Goal: Communication & Community: Answer question/provide support

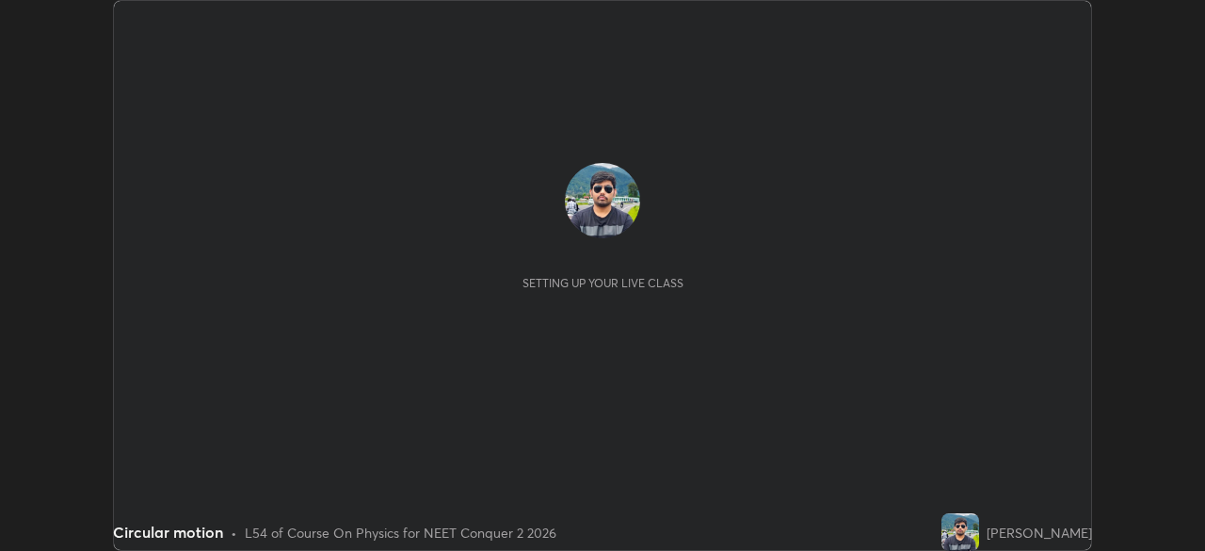
scroll to position [551, 1205]
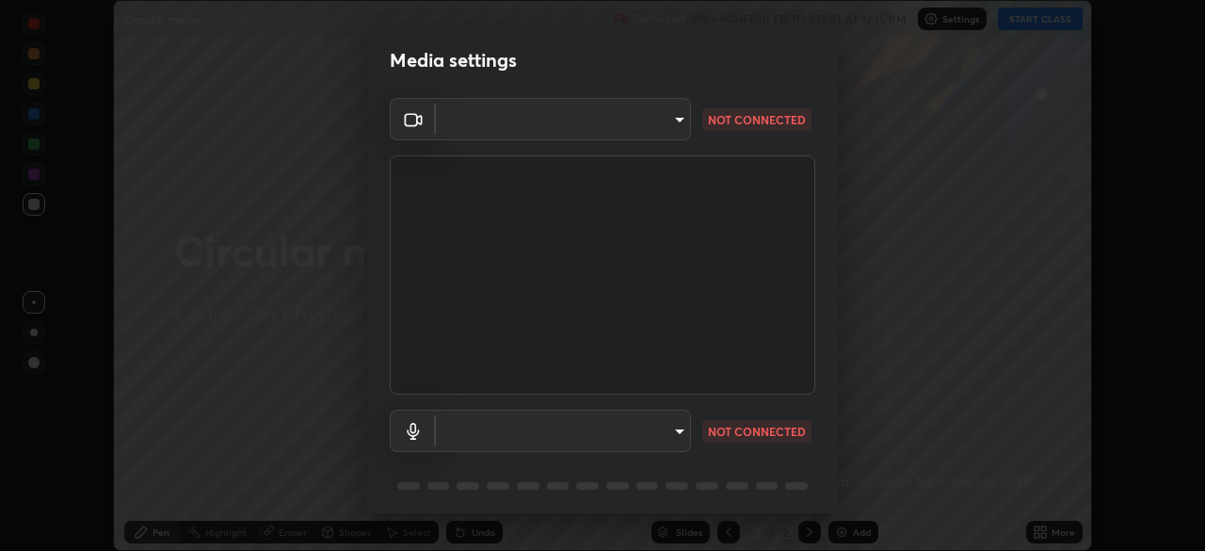
type input "948fa7bdf1557d7b90a8c57391c99ce3b3800c21834d1cf95a04e0d9860db1dc"
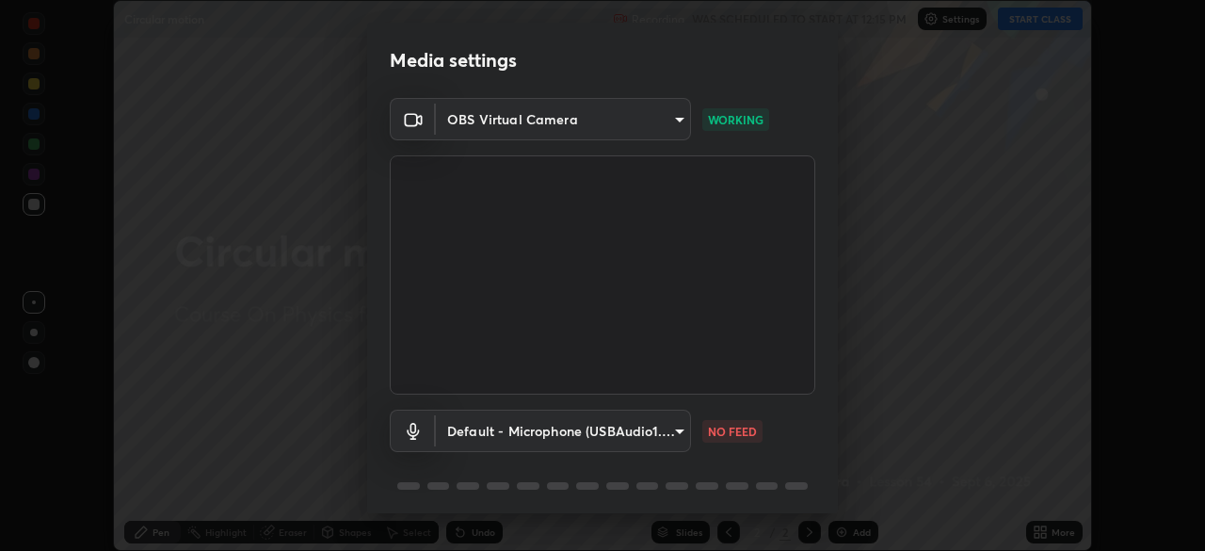
click at [667, 433] on body "Erase all Circular motion Recording WAS SCHEDULED TO START AT 12:15 PM Settings…" at bounding box center [602, 275] width 1205 height 551
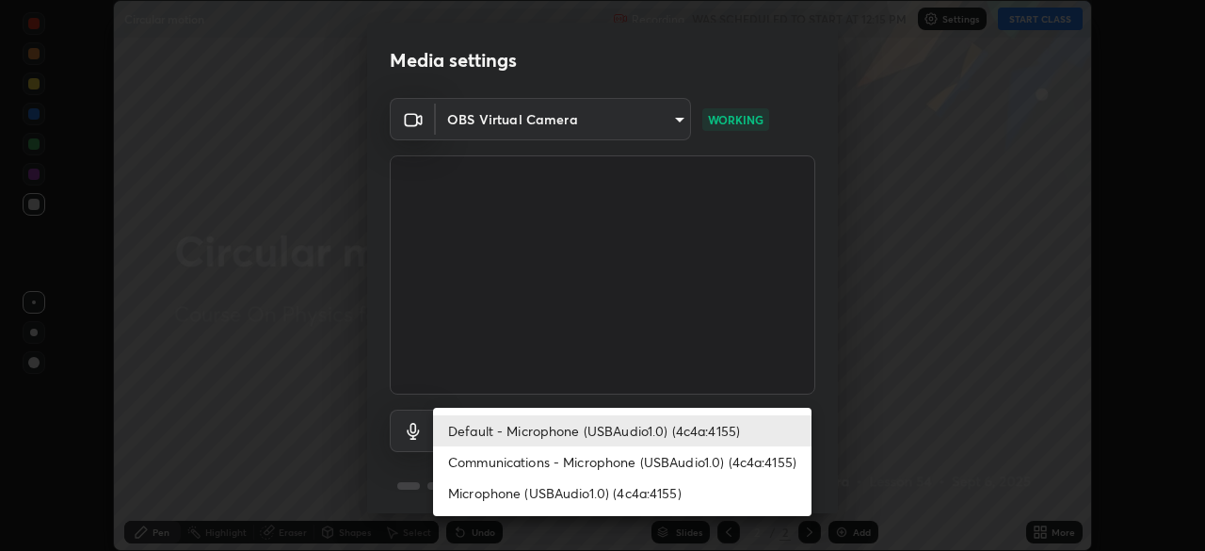
click at [593, 467] on li "Communications - Microphone (USBAudio1.0) (4c4a:4155)" at bounding box center [622, 461] width 378 height 31
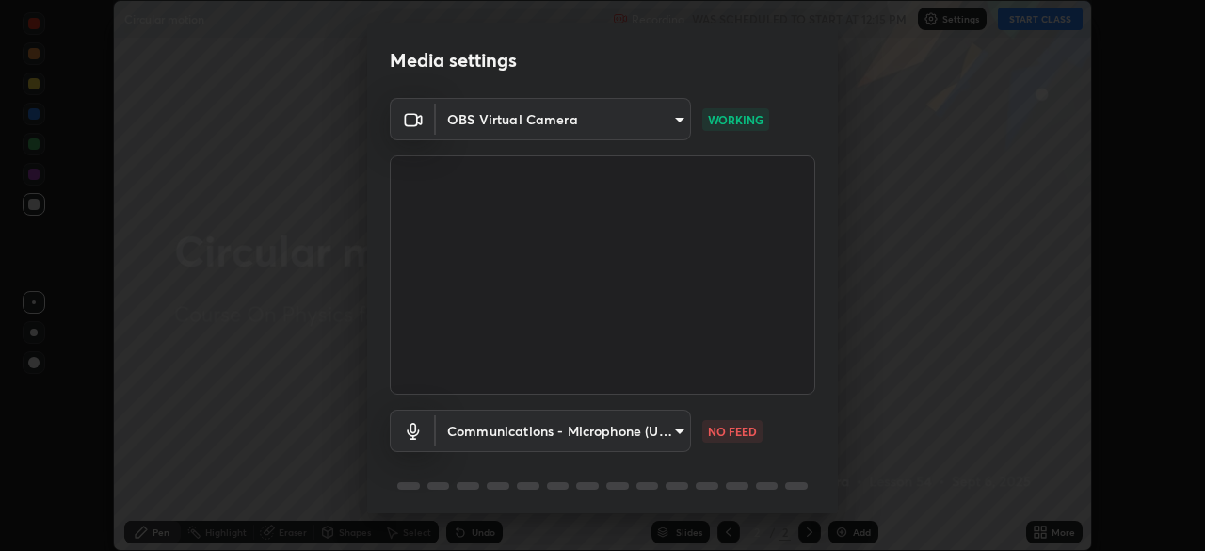
click at [649, 432] on body "Erase all Circular motion Recording WAS SCHEDULED TO START AT 12:15 PM Settings…" at bounding box center [602, 275] width 1205 height 551
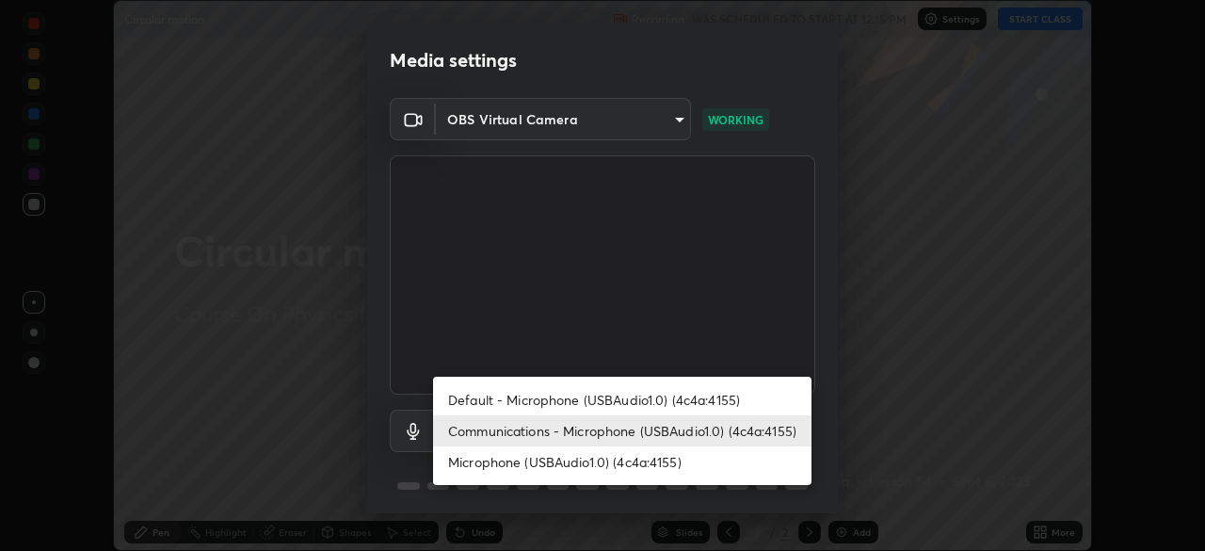
click at [600, 407] on li "Default - Microphone (USBAudio1.0) (4c4a:4155)" at bounding box center [622, 399] width 378 height 31
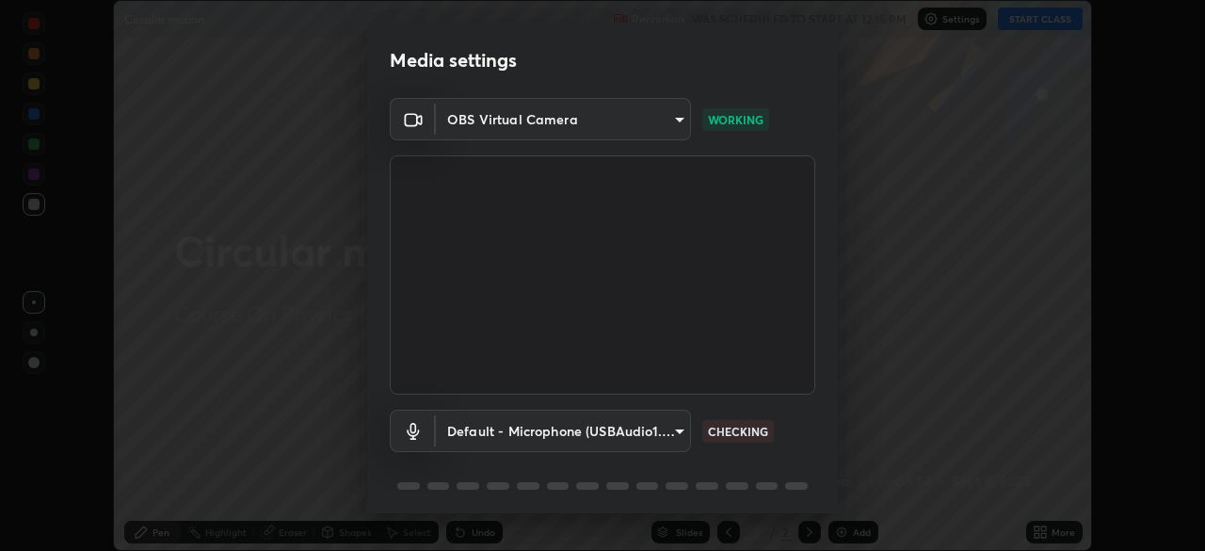
click at [621, 439] on body "Erase all Circular motion Recording WAS SCHEDULED TO START AT 12:15 PM Settings…" at bounding box center [602, 275] width 1205 height 551
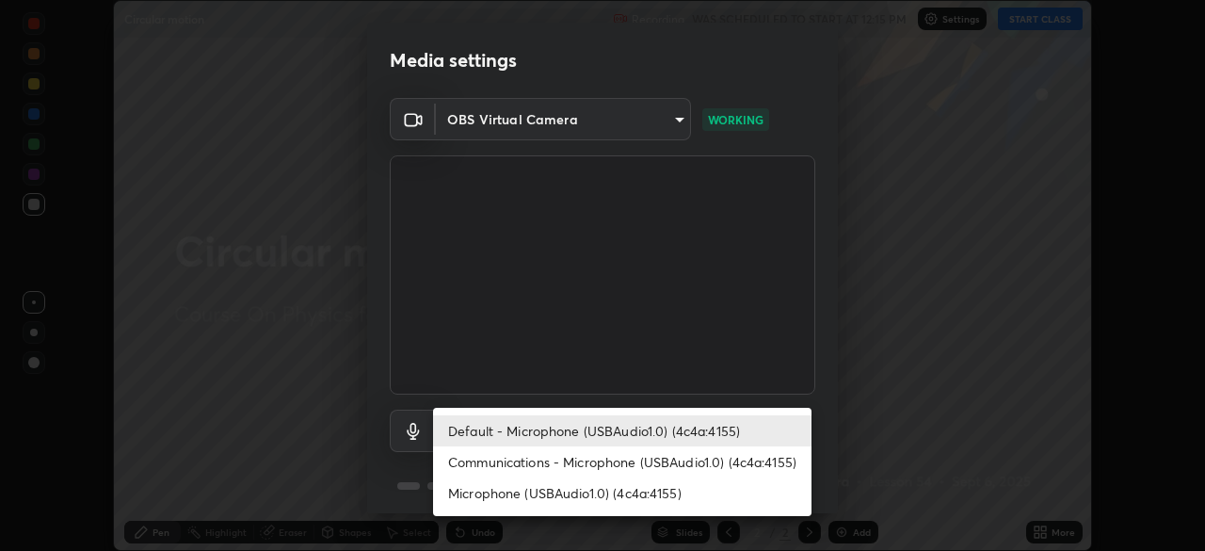
click at [623, 470] on li "Communications - Microphone (USBAudio1.0) (4c4a:4155)" at bounding box center [622, 461] width 378 height 31
type input "communications"
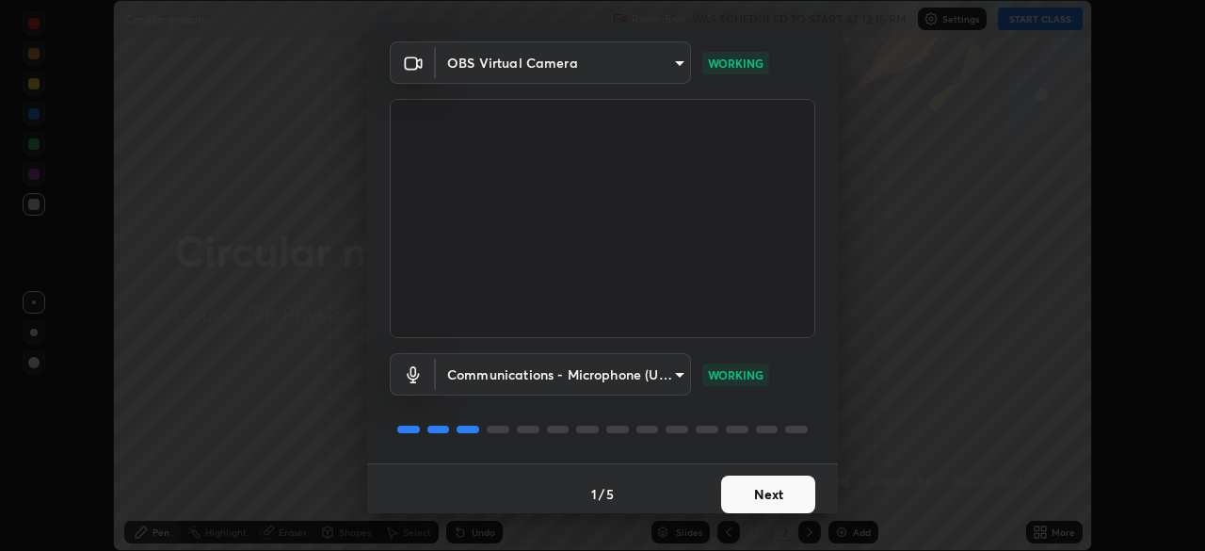
scroll to position [67, 0]
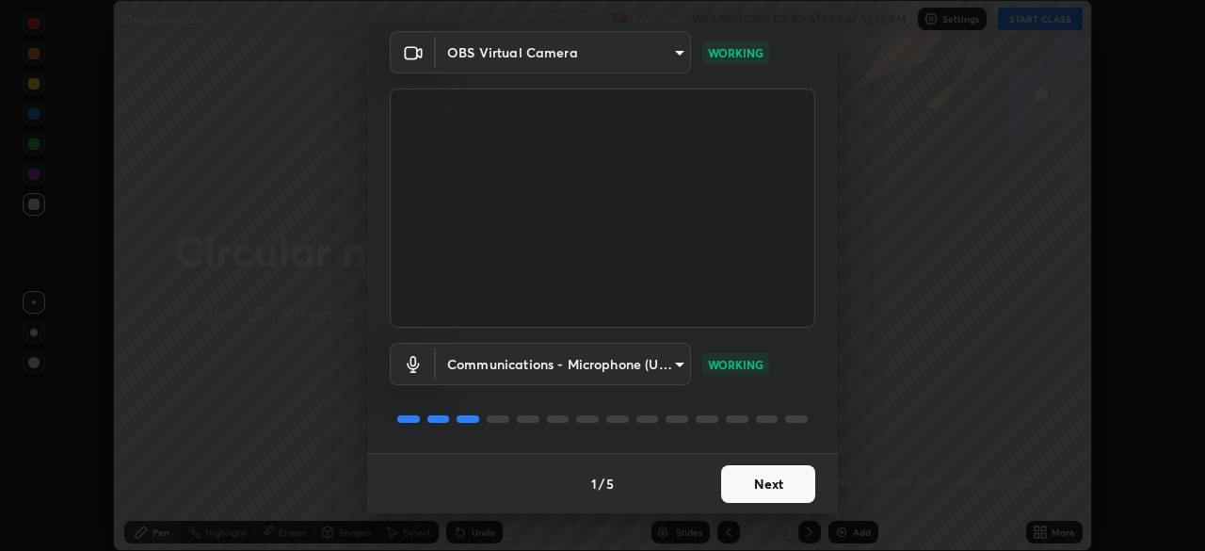
click at [744, 483] on button "Next" at bounding box center [768, 484] width 94 height 38
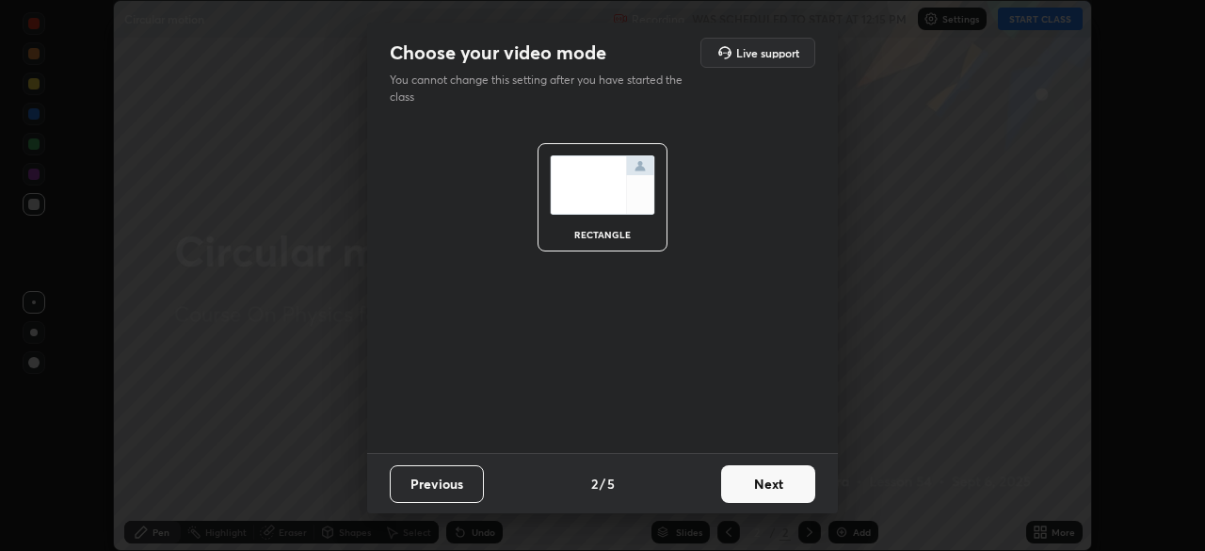
scroll to position [0, 0]
click at [752, 487] on button "Next" at bounding box center [768, 484] width 94 height 38
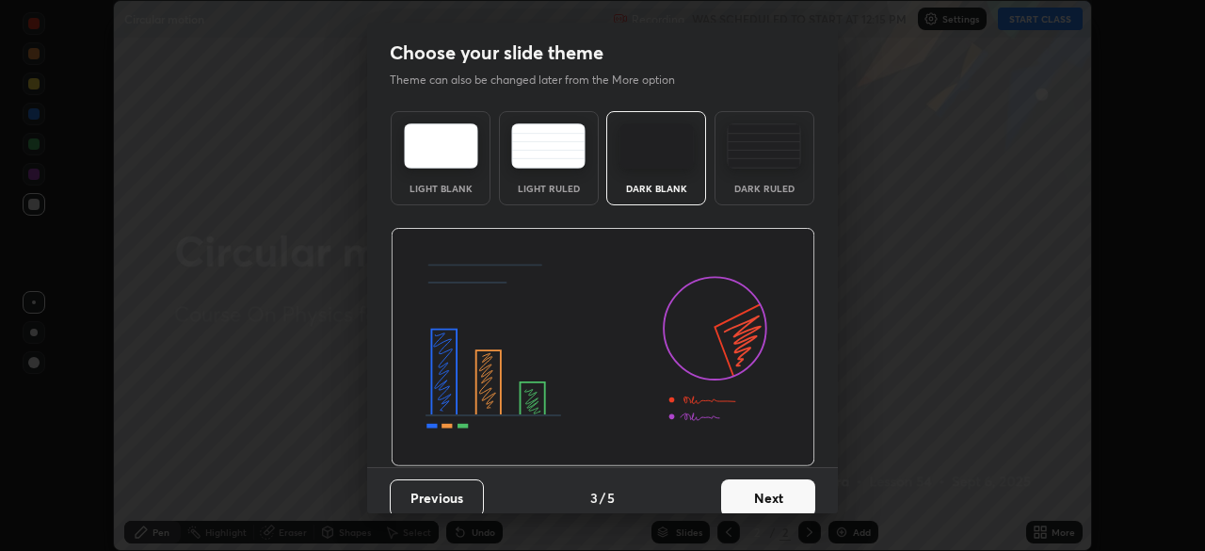
click at [752, 487] on button "Next" at bounding box center [768, 498] width 94 height 38
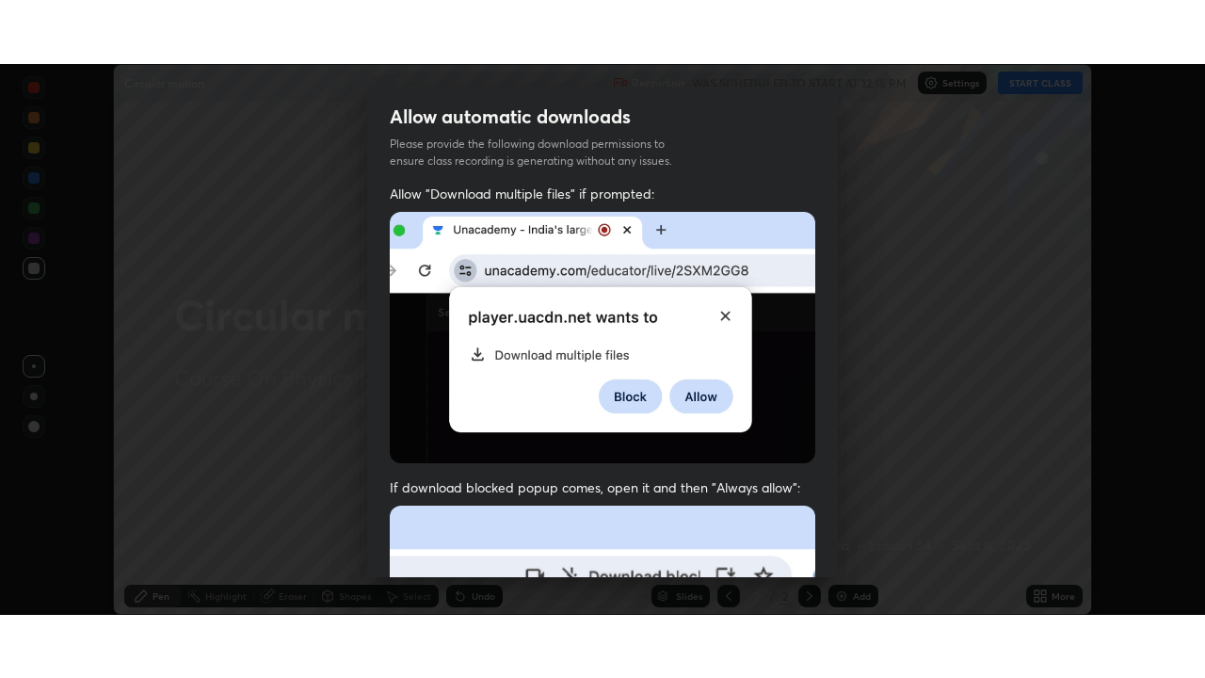
scroll to position [451, 0]
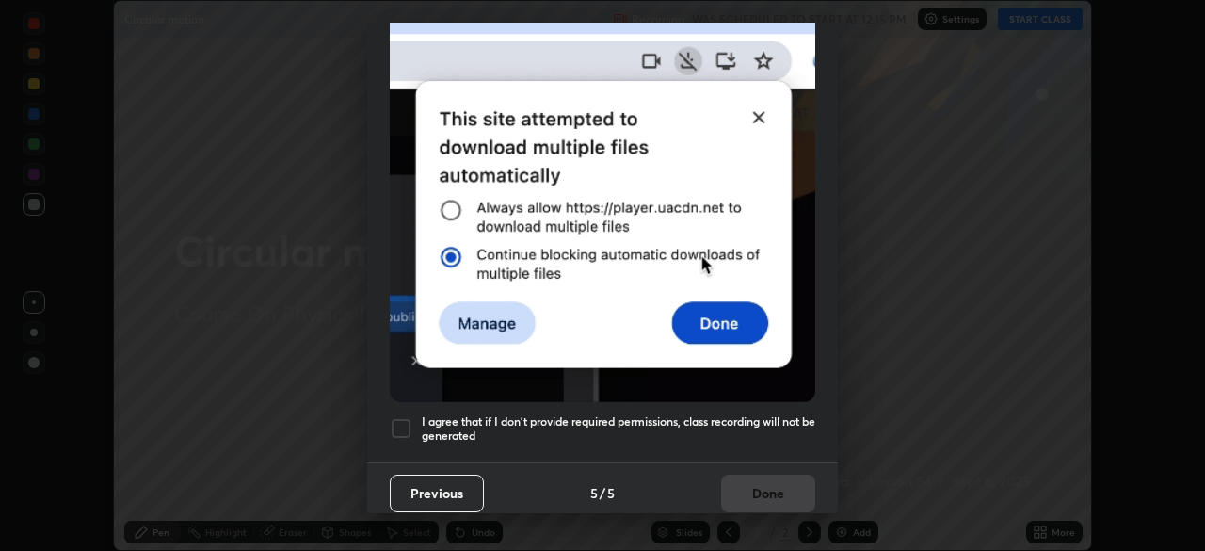
click at [407, 420] on div at bounding box center [401, 428] width 23 height 23
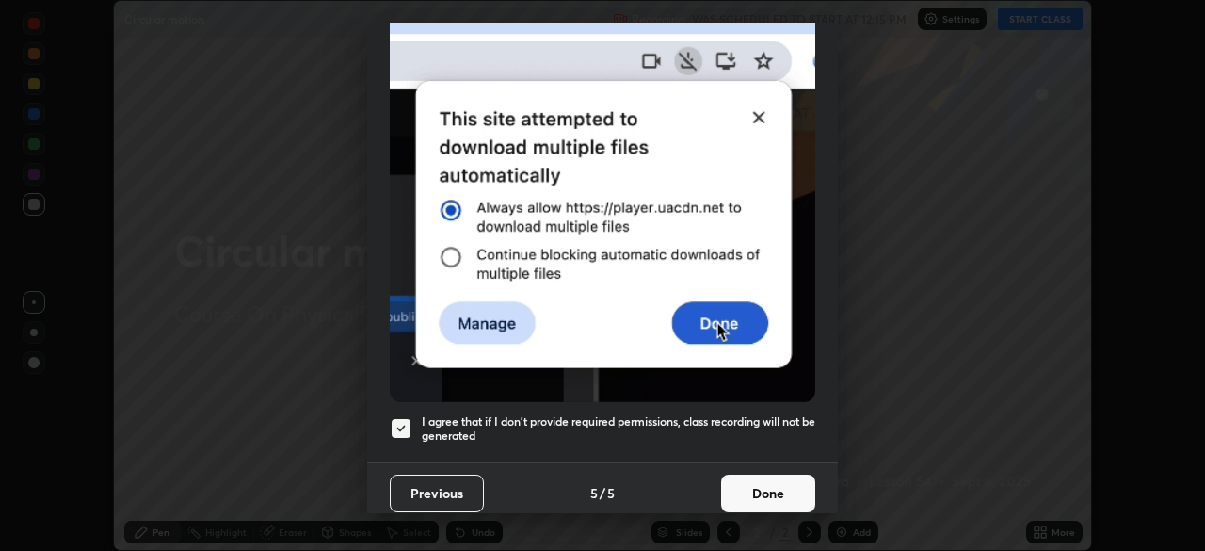
click at [753, 487] on button "Done" at bounding box center [768, 493] width 94 height 38
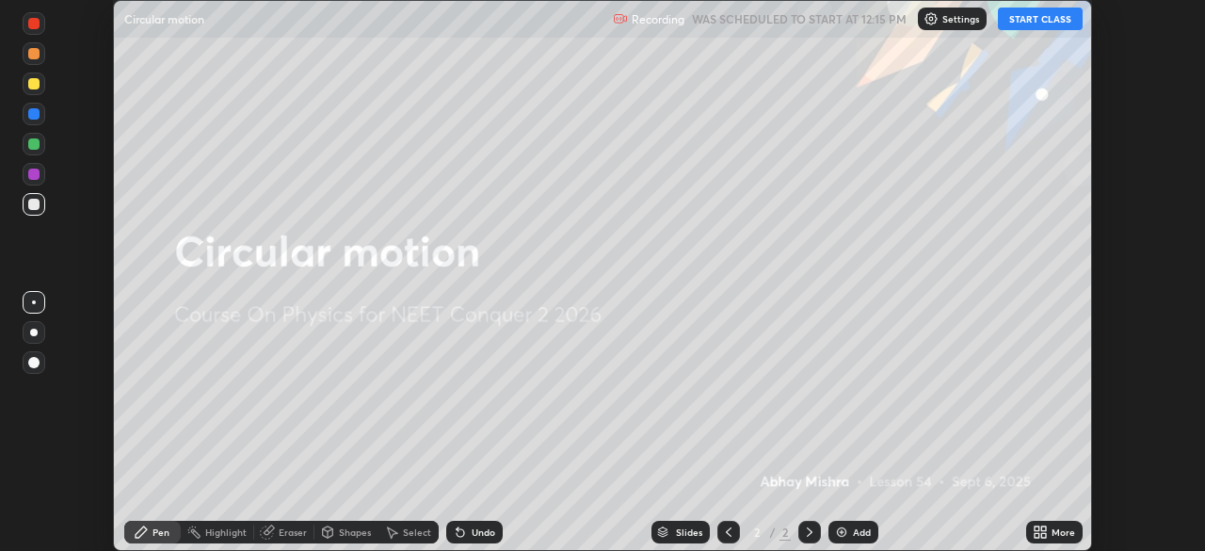
click at [1043, 526] on icon at bounding box center [1043, 528] width 5 height 5
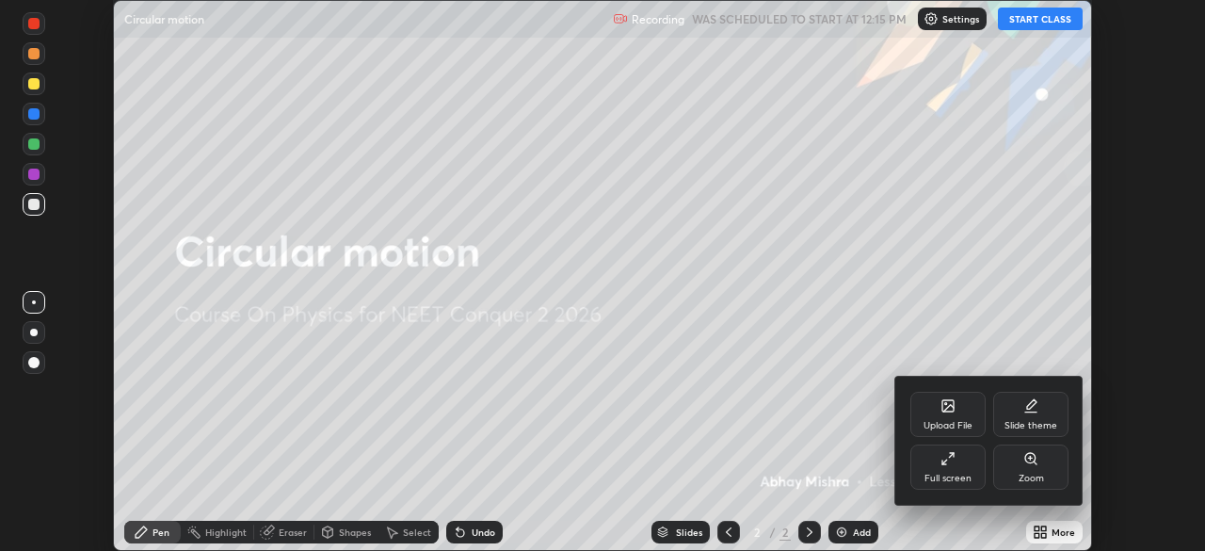
click at [961, 473] on div "Full screen" at bounding box center [947, 477] width 47 height 9
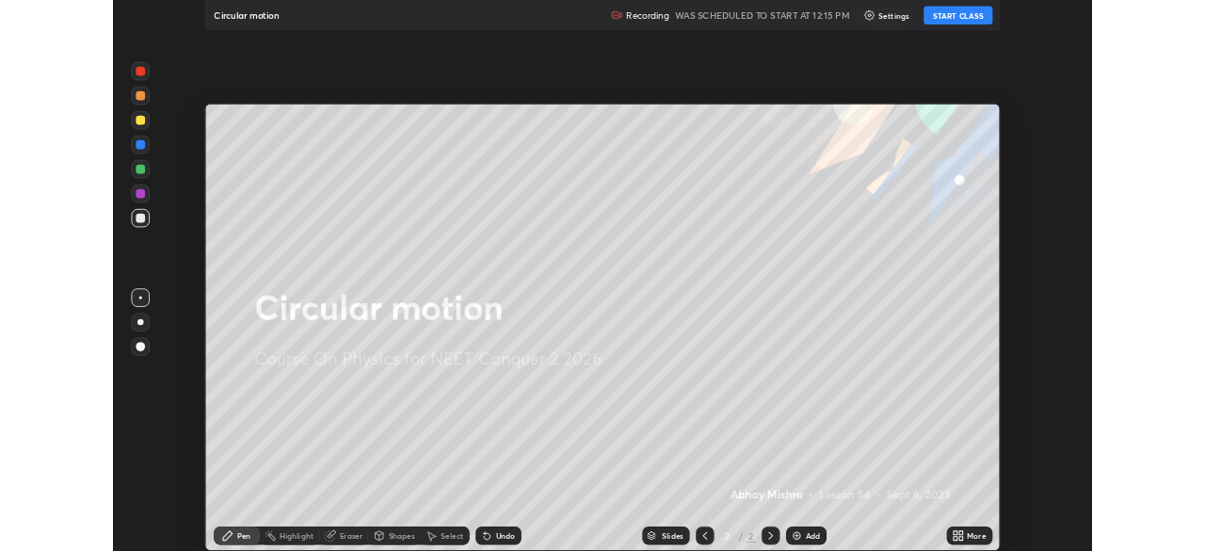
scroll to position [678, 1205]
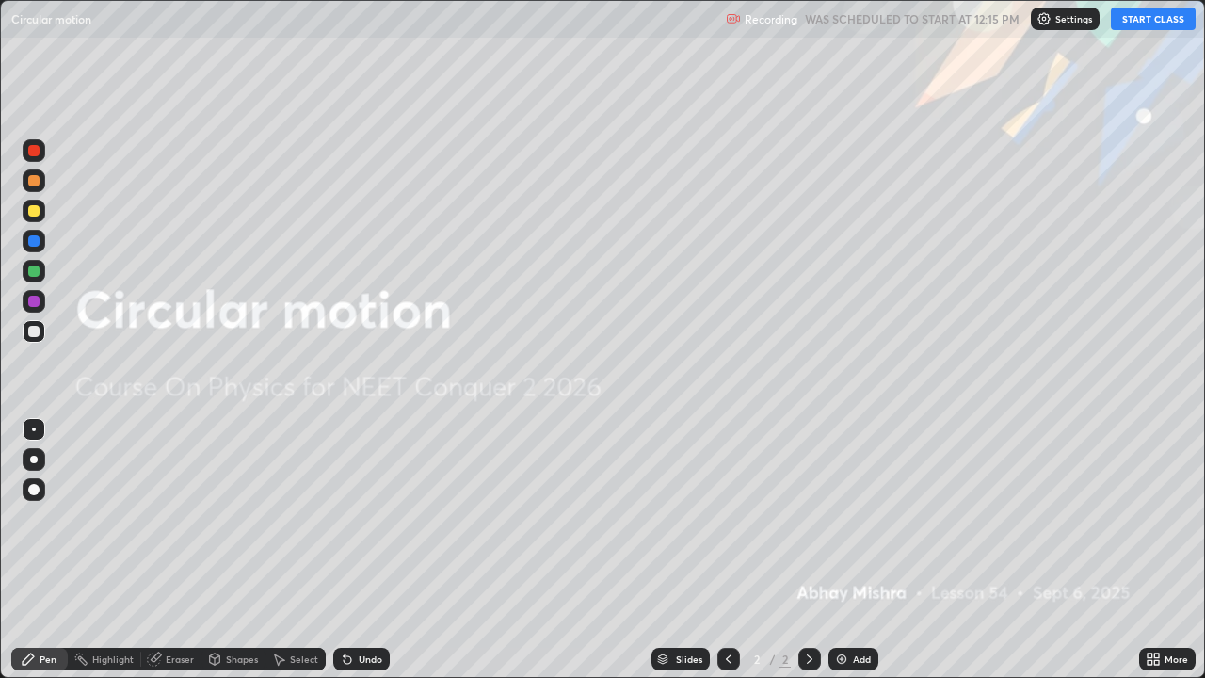
click at [1156, 550] on icon at bounding box center [1156, 662] width 5 height 5
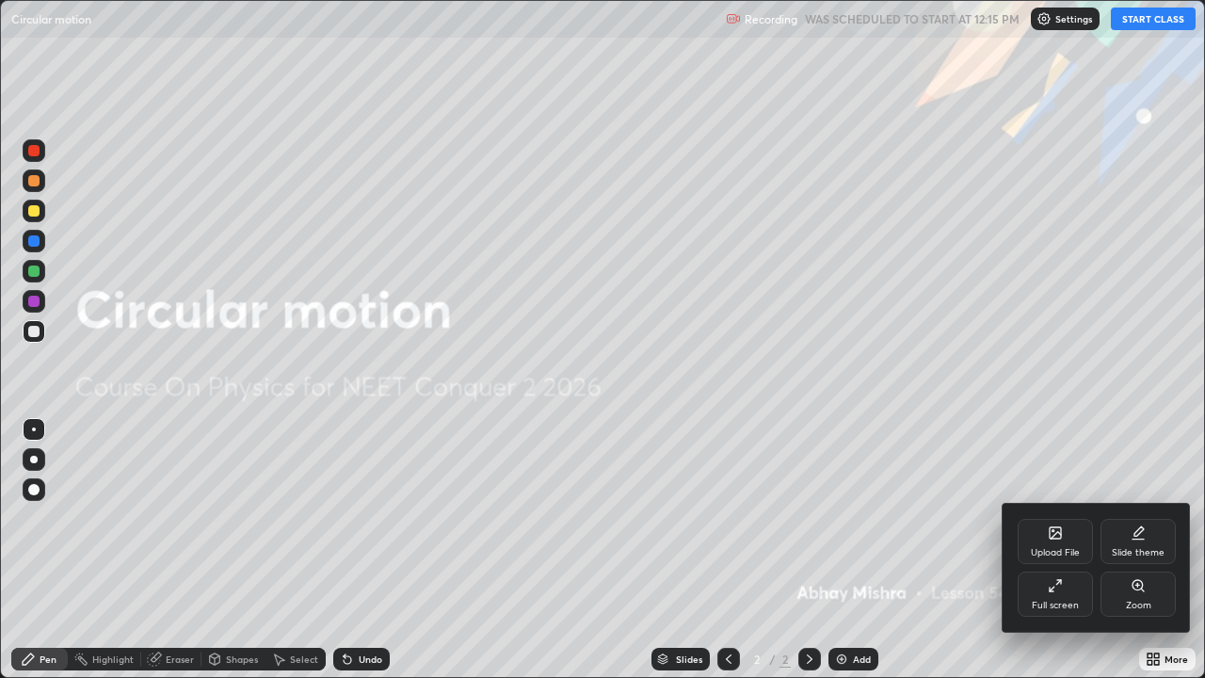
click at [1048, 550] on div "Full screen" at bounding box center [1055, 604] width 47 height 9
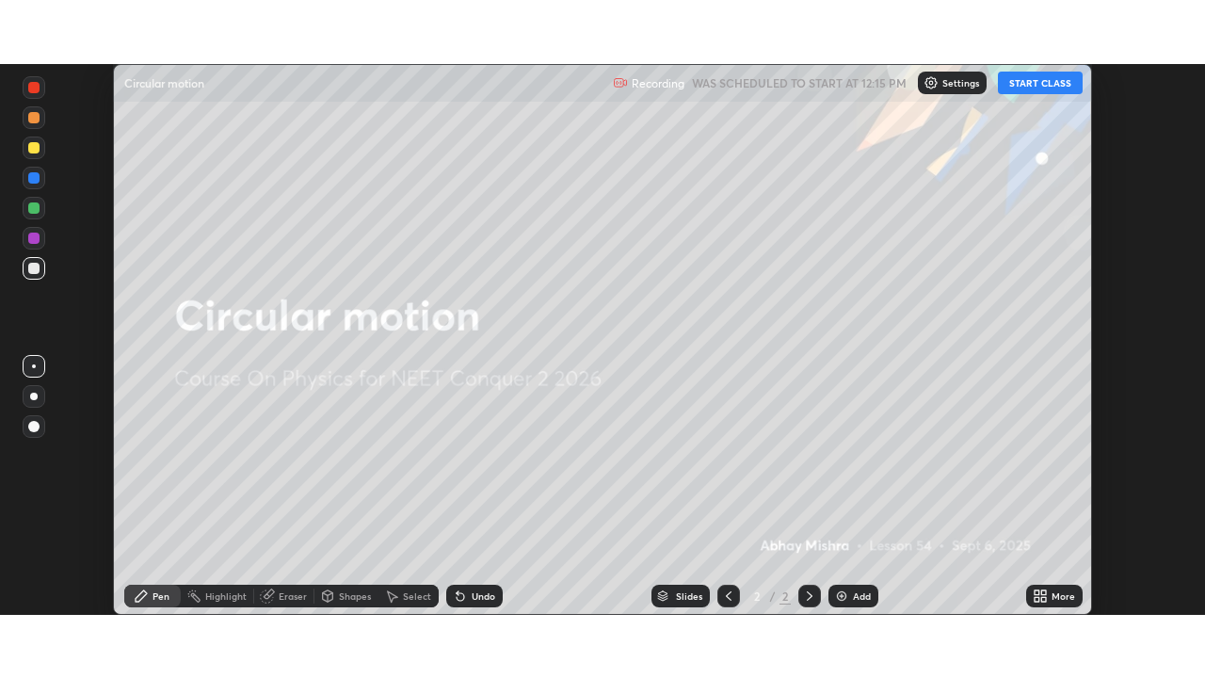
scroll to position [93565, 92911]
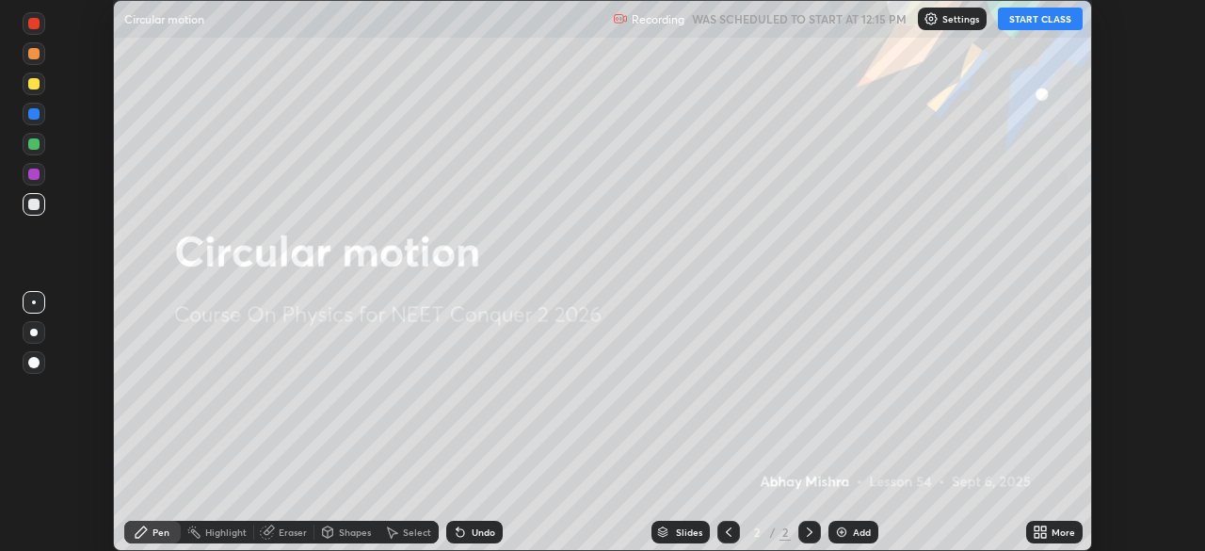
click at [1050, 532] on div "More" at bounding box center [1054, 531] width 56 height 23
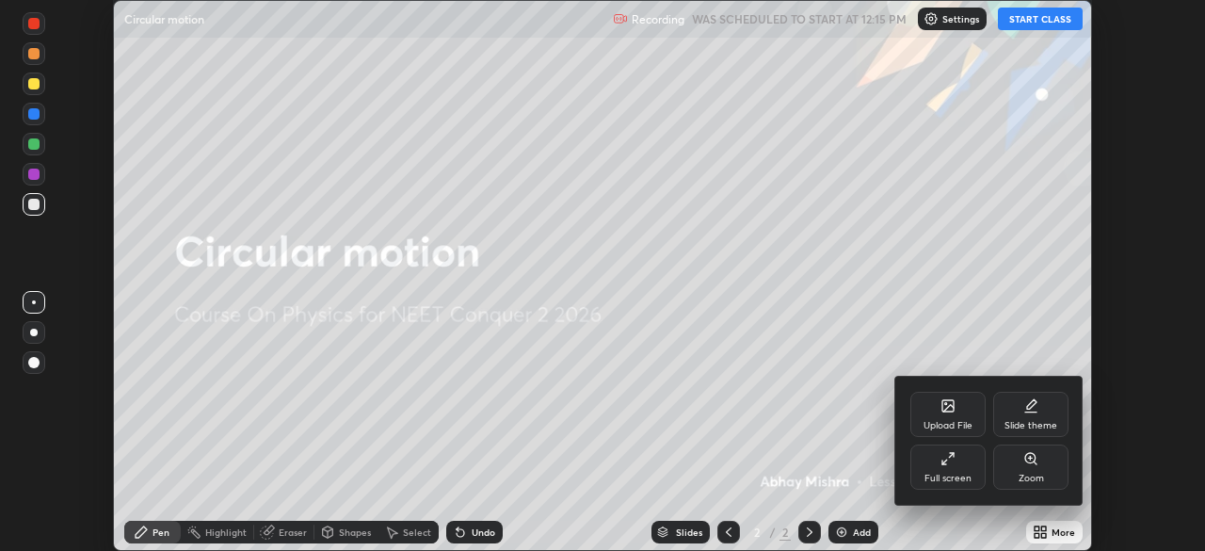
click at [970, 470] on div "Full screen" at bounding box center [947, 466] width 75 height 45
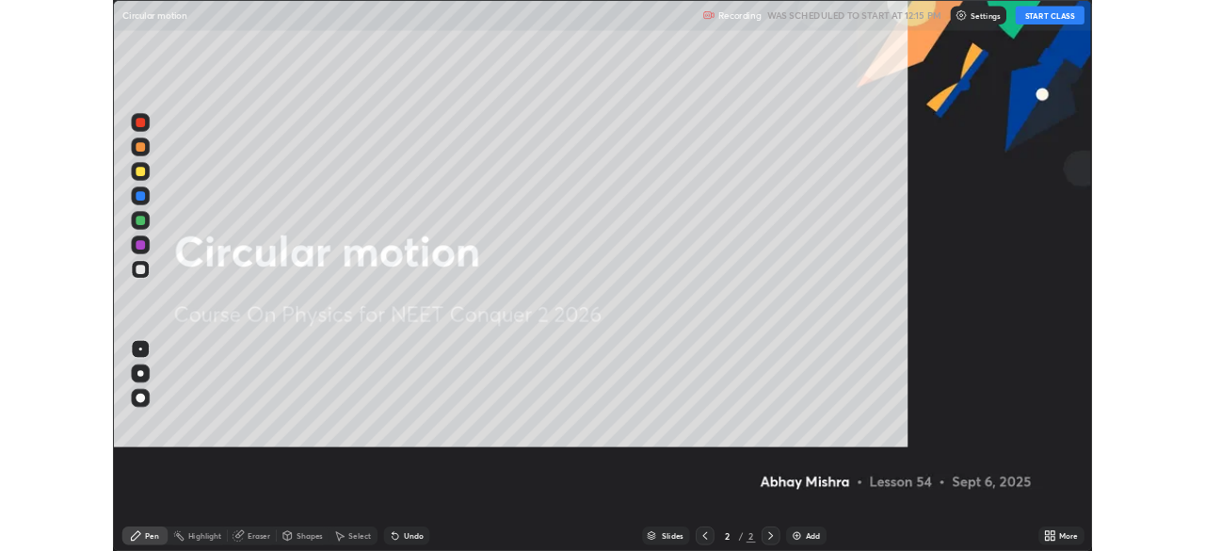
scroll to position [678, 1205]
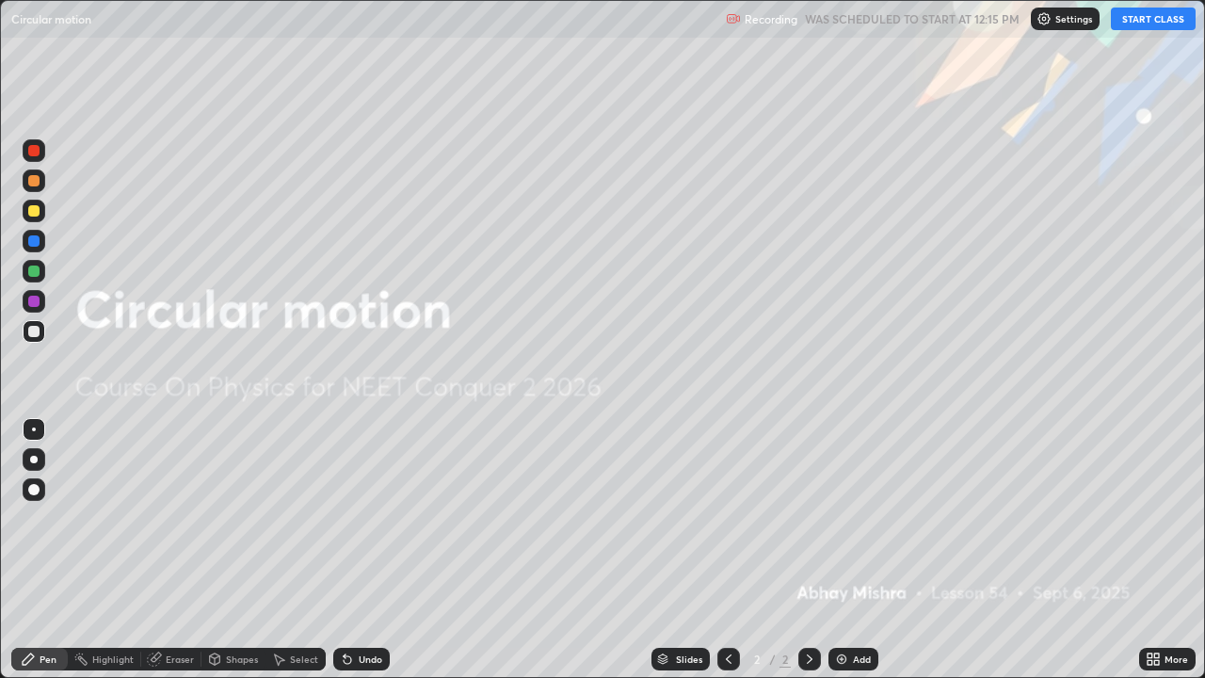
click at [1139, 24] on button "START CLASS" at bounding box center [1153, 19] width 85 height 23
click at [853, 550] on div "Add" at bounding box center [862, 658] width 18 height 9
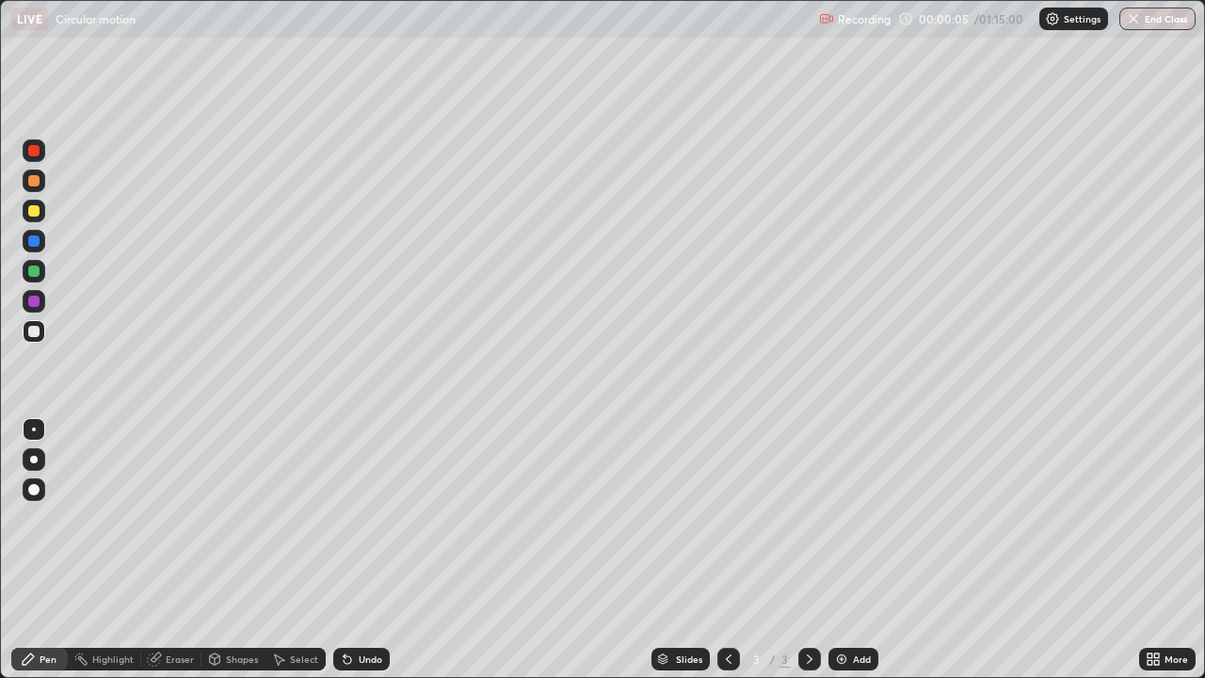
click at [219, 550] on icon at bounding box center [214, 658] width 15 height 15
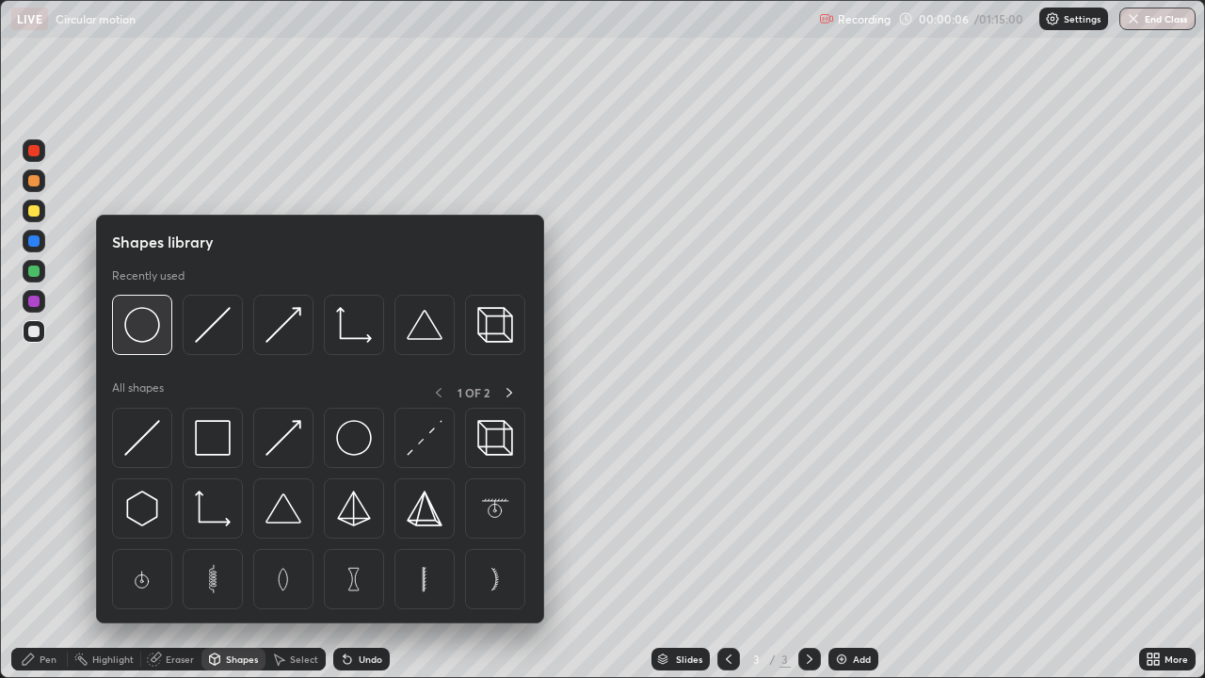
click at [148, 345] on div at bounding box center [142, 325] width 60 height 60
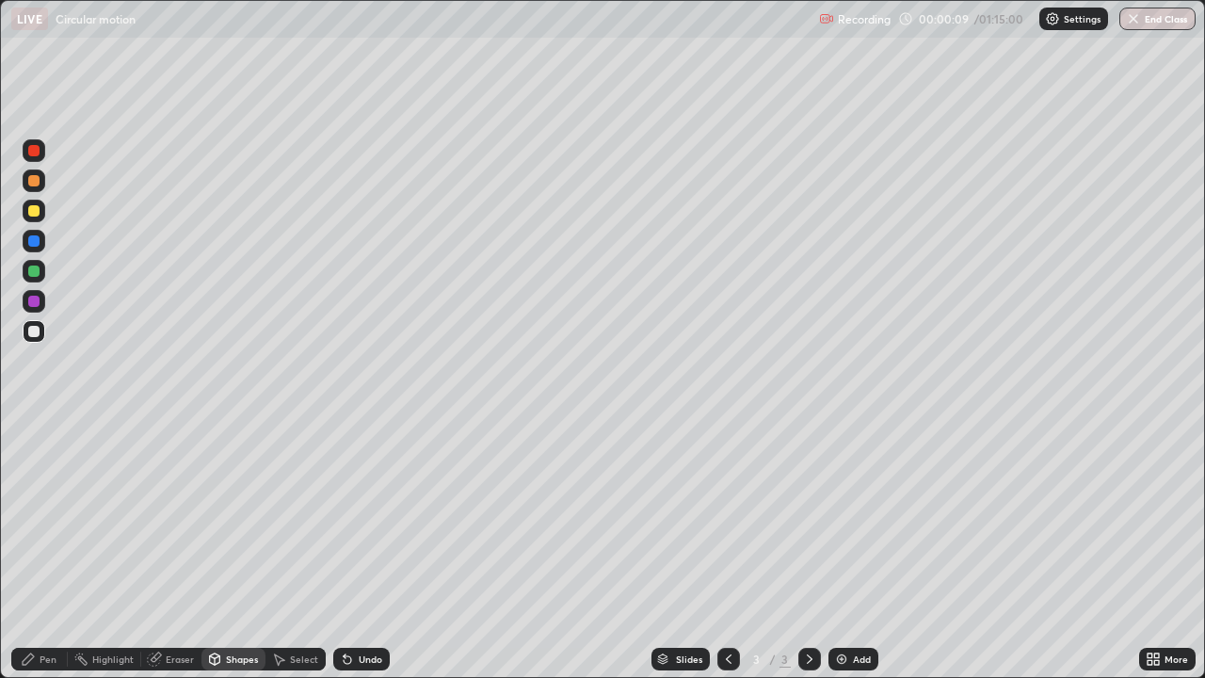
click at [38, 550] on div "Pen" at bounding box center [39, 659] width 56 height 23
click at [36, 209] on div at bounding box center [33, 210] width 11 height 11
click at [35, 331] on div at bounding box center [33, 331] width 11 height 11
click at [1169, 550] on div "More" at bounding box center [1176, 658] width 24 height 9
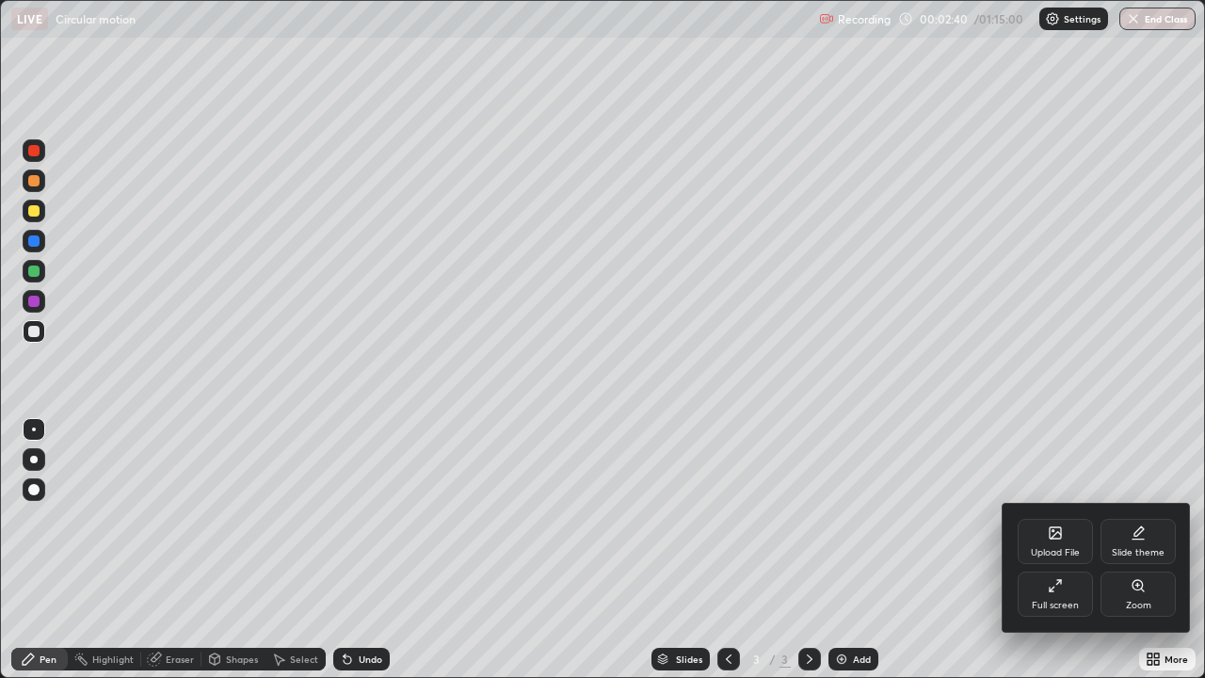
click at [1058, 550] on div "Full screen" at bounding box center [1054, 593] width 75 height 45
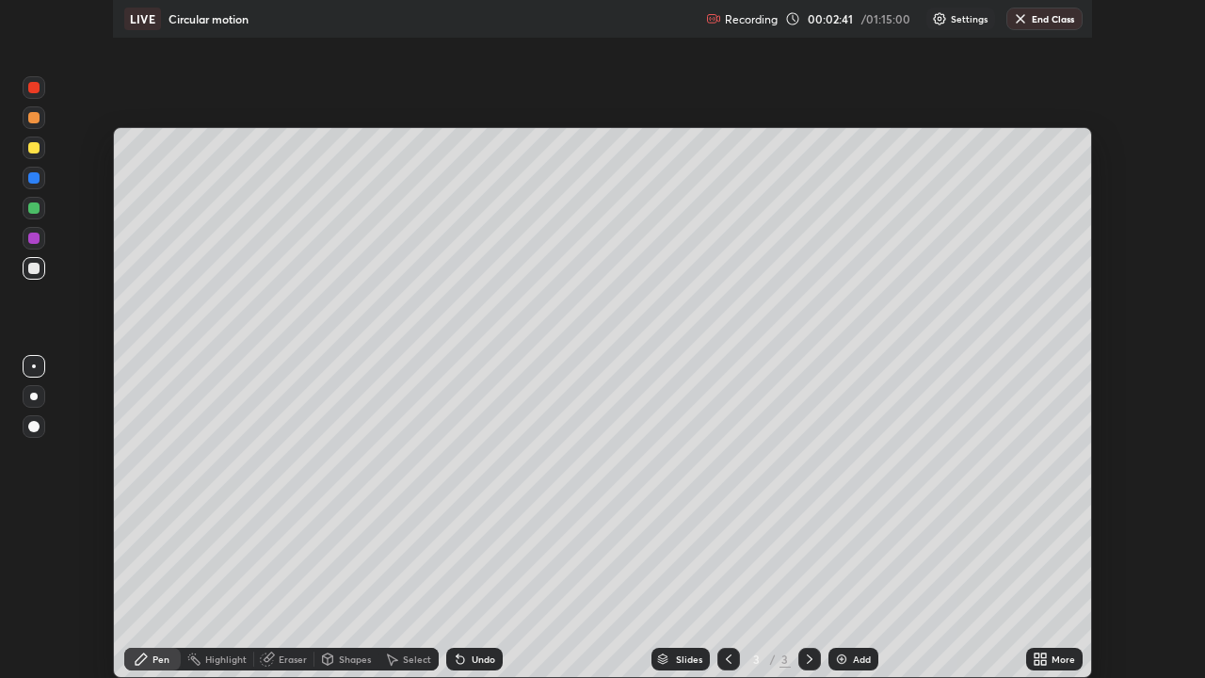
scroll to position [93565, 92911]
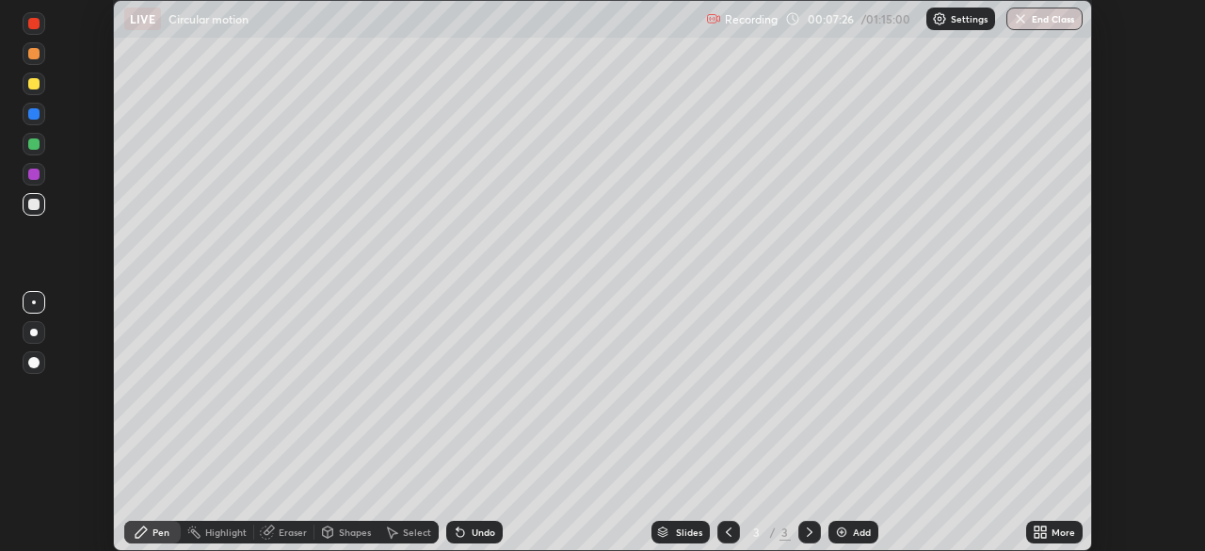
click at [1055, 539] on div "More" at bounding box center [1054, 531] width 56 height 23
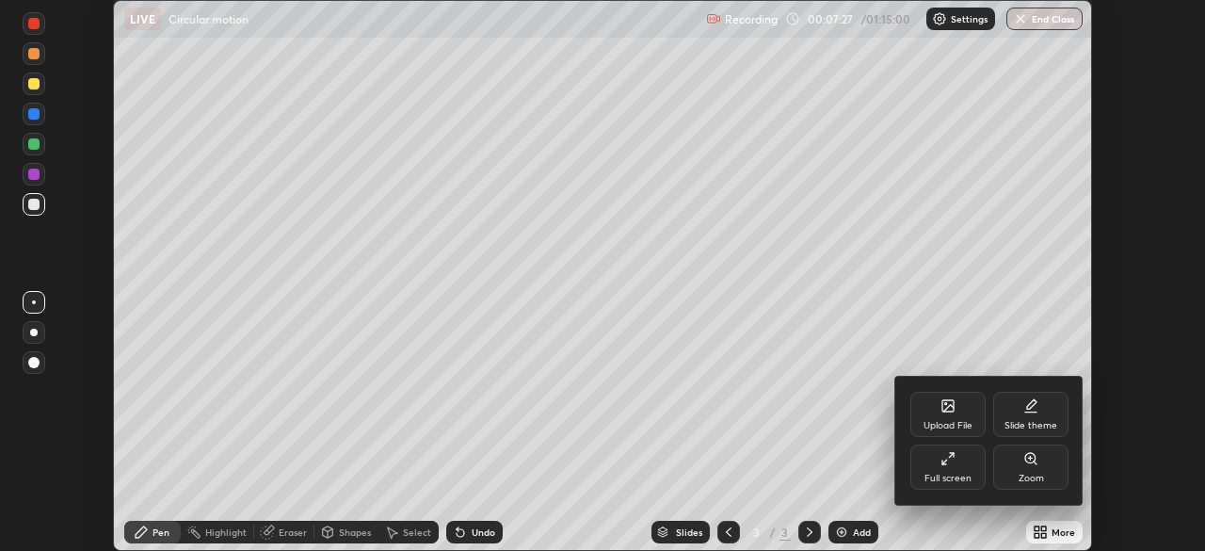
click at [951, 475] on div "Full screen" at bounding box center [947, 477] width 47 height 9
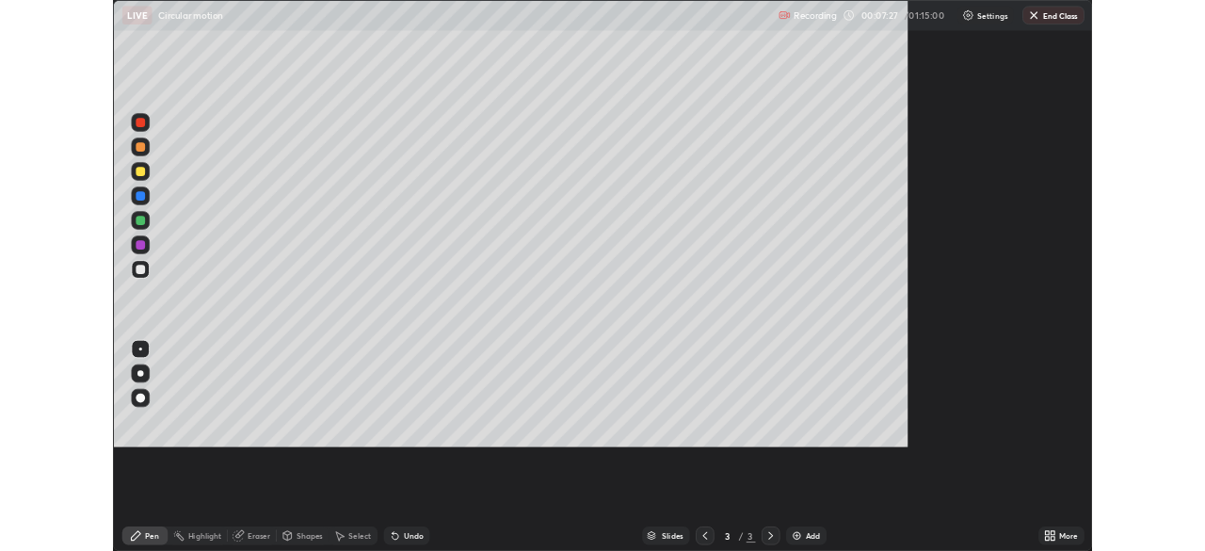
scroll to position [678, 1205]
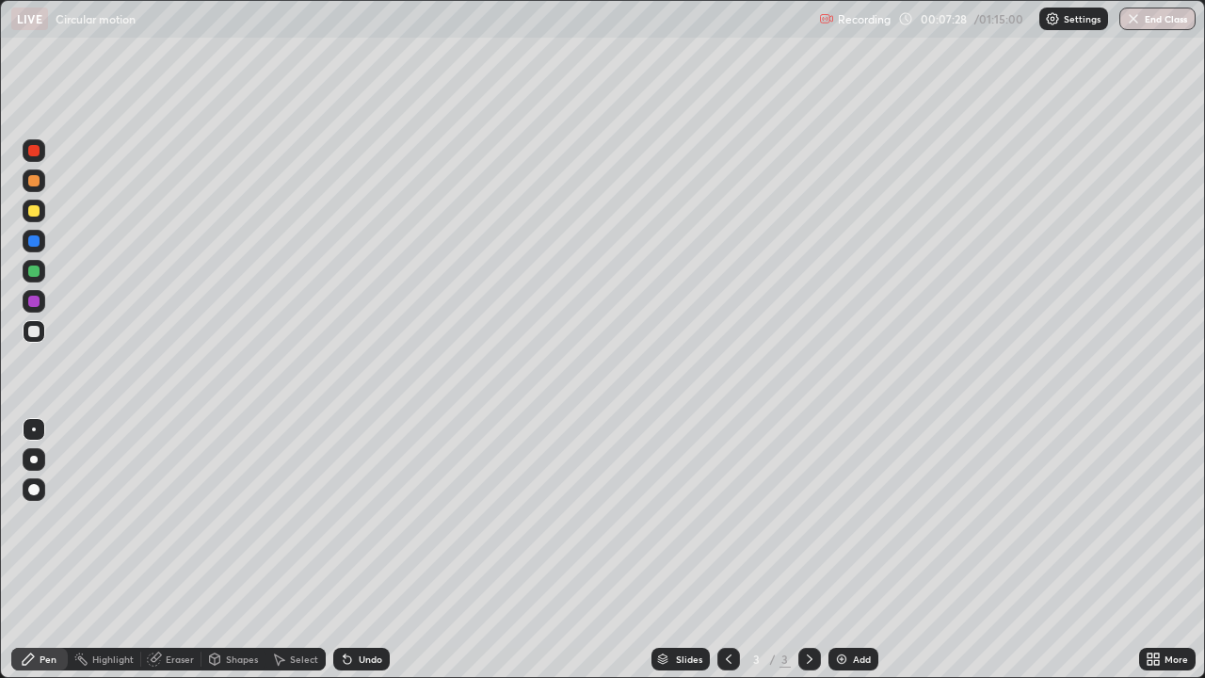
click at [857, 550] on div "Add" at bounding box center [862, 658] width 18 height 9
click at [860, 550] on div "Add" at bounding box center [862, 658] width 18 height 9
click at [365, 550] on div "Undo" at bounding box center [371, 658] width 24 height 9
click at [364, 550] on div "Undo" at bounding box center [371, 658] width 24 height 9
click at [362, 550] on div "Undo" at bounding box center [371, 658] width 24 height 9
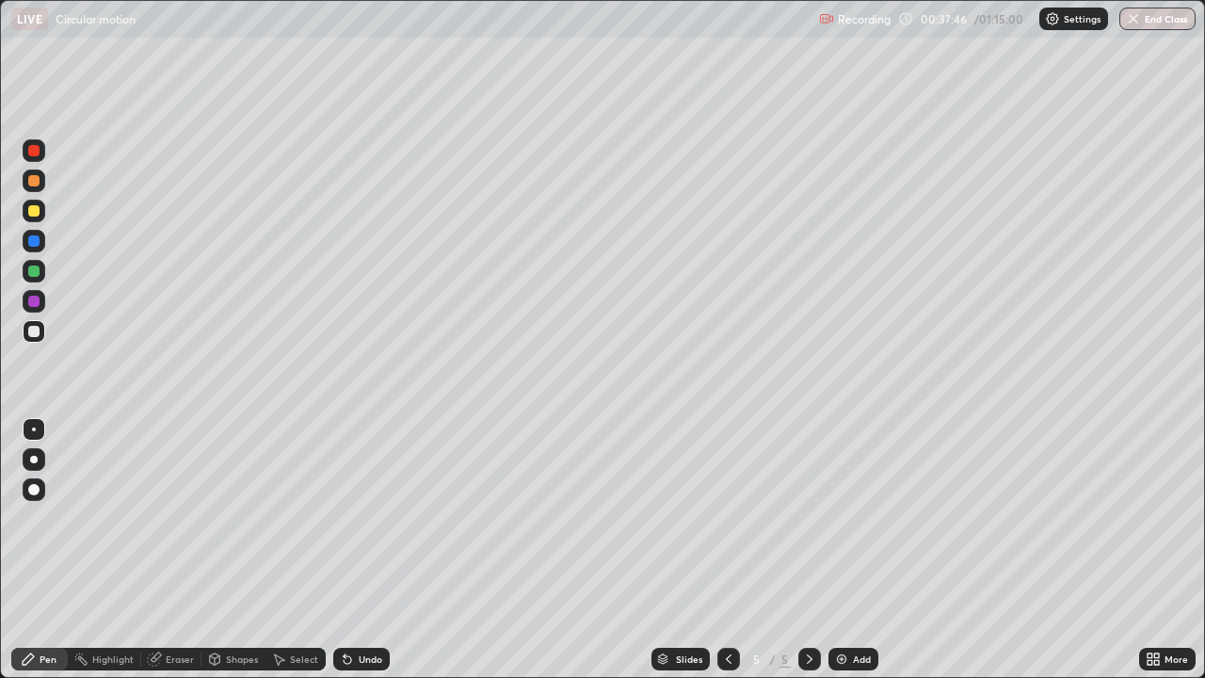
click at [856, 550] on div "Add" at bounding box center [862, 658] width 18 height 9
click at [37, 214] on div at bounding box center [33, 210] width 11 height 11
click at [378, 550] on div "Undo" at bounding box center [371, 658] width 24 height 9
click at [39, 328] on div at bounding box center [33, 331] width 11 height 11
click at [184, 550] on div "Eraser" at bounding box center [180, 658] width 28 height 9
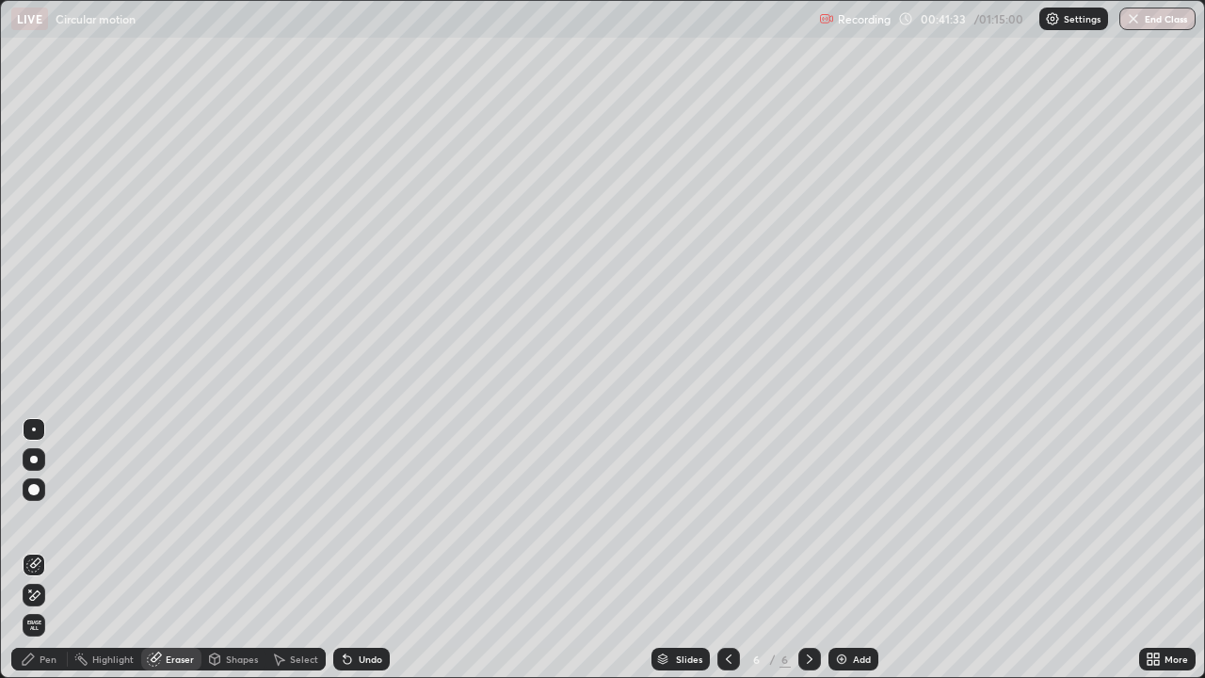
click at [42, 550] on div at bounding box center [34, 595] width 23 height 23
click at [32, 550] on div "Pen" at bounding box center [39, 659] width 56 height 23
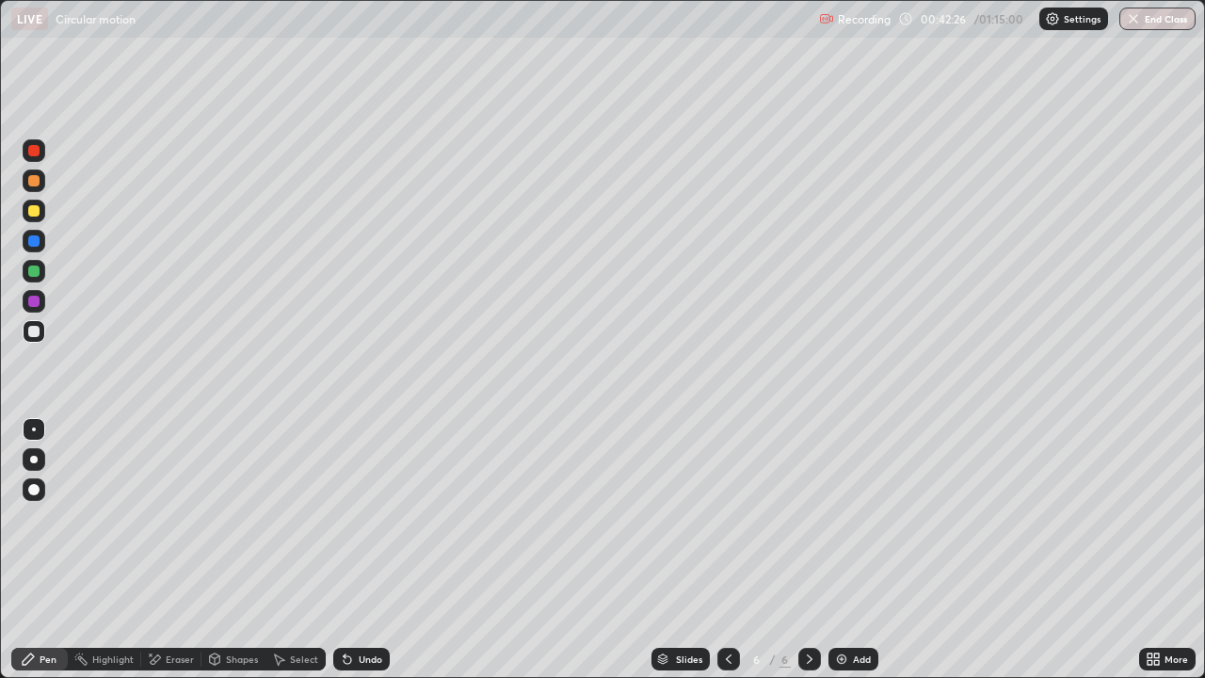
click at [853, 550] on div "Add" at bounding box center [862, 658] width 18 height 9
click at [368, 550] on div "Undo" at bounding box center [371, 658] width 24 height 9
click at [31, 214] on div at bounding box center [33, 210] width 11 height 11
click at [354, 550] on div "Undo" at bounding box center [361, 659] width 56 height 23
click at [168, 550] on div "Eraser" at bounding box center [180, 658] width 28 height 9
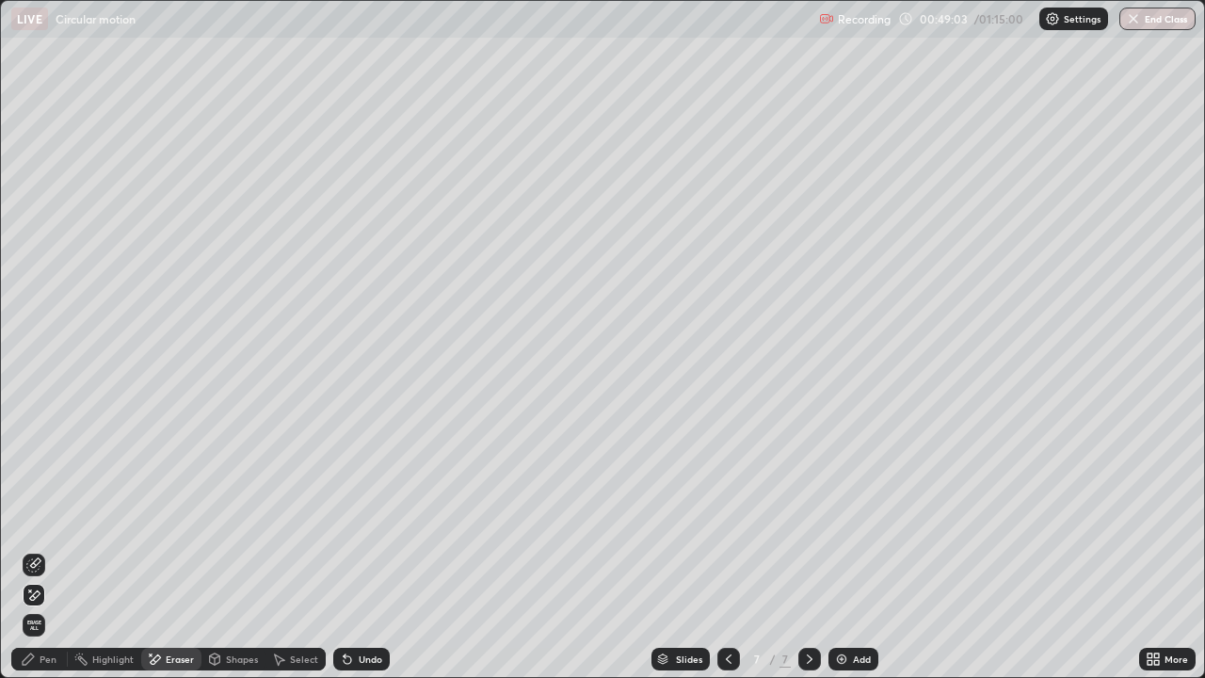
click at [34, 550] on div at bounding box center [34, 564] width 23 height 23
click at [37, 550] on div "Pen" at bounding box center [39, 659] width 56 height 23
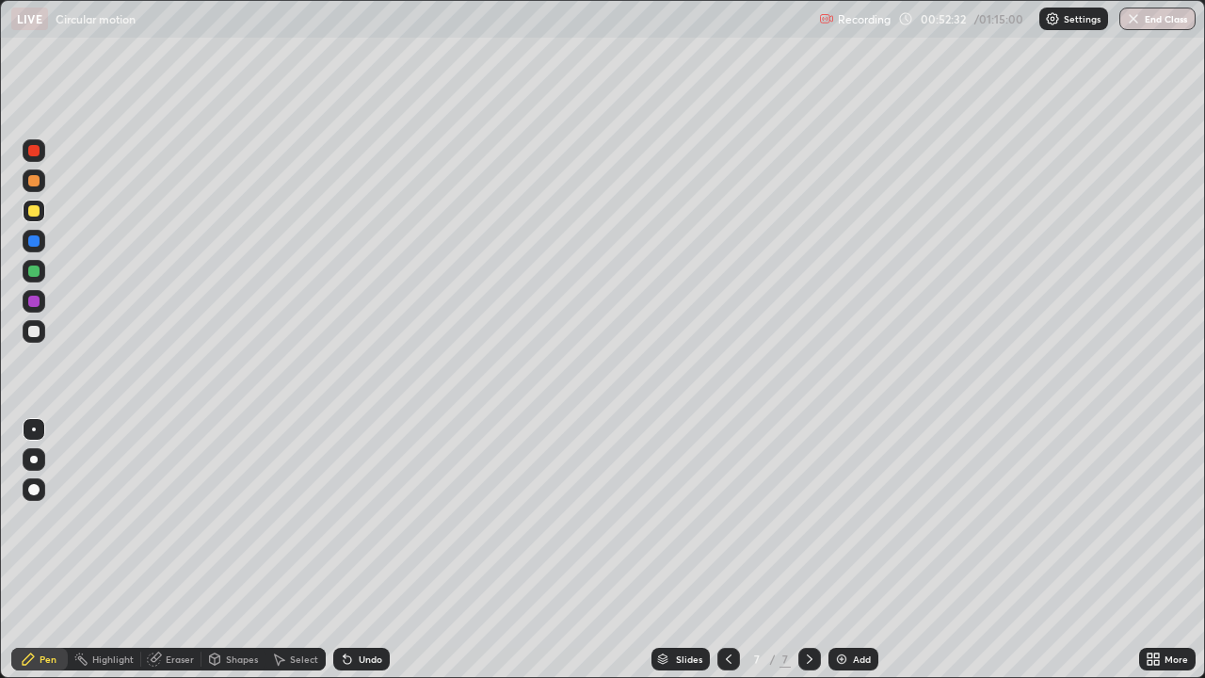
click at [850, 550] on div "Add" at bounding box center [853, 659] width 50 height 23
click at [33, 331] on div at bounding box center [33, 331] width 11 height 11
click at [363, 550] on div "Undo" at bounding box center [361, 659] width 56 height 23
click at [359, 550] on div "Undo" at bounding box center [371, 658] width 24 height 9
click at [35, 214] on div at bounding box center [33, 210] width 11 height 11
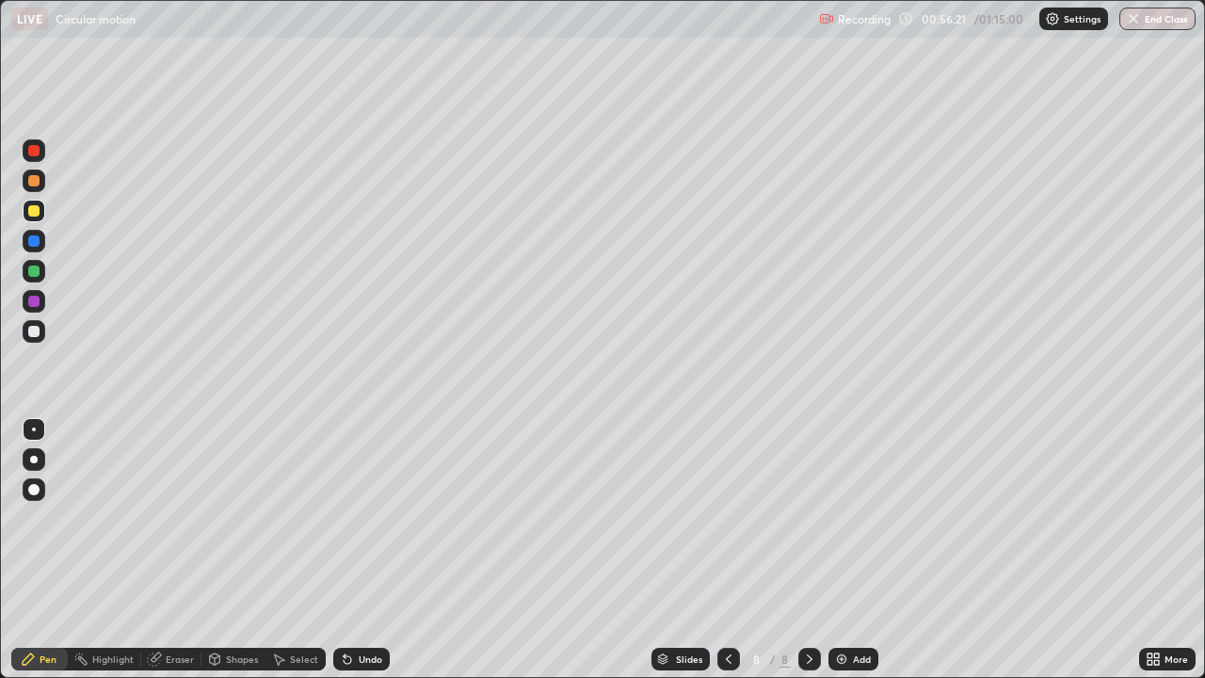
click at [355, 550] on div "Undo" at bounding box center [361, 659] width 56 height 23
click at [352, 550] on icon at bounding box center [347, 658] width 15 height 15
click at [854, 550] on div "Add" at bounding box center [853, 659] width 50 height 23
click at [359, 550] on div "Undo" at bounding box center [371, 658] width 24 height 9
click at [353, 550] on div "Undo" at bounding box center [361, 659] width 56 height 23
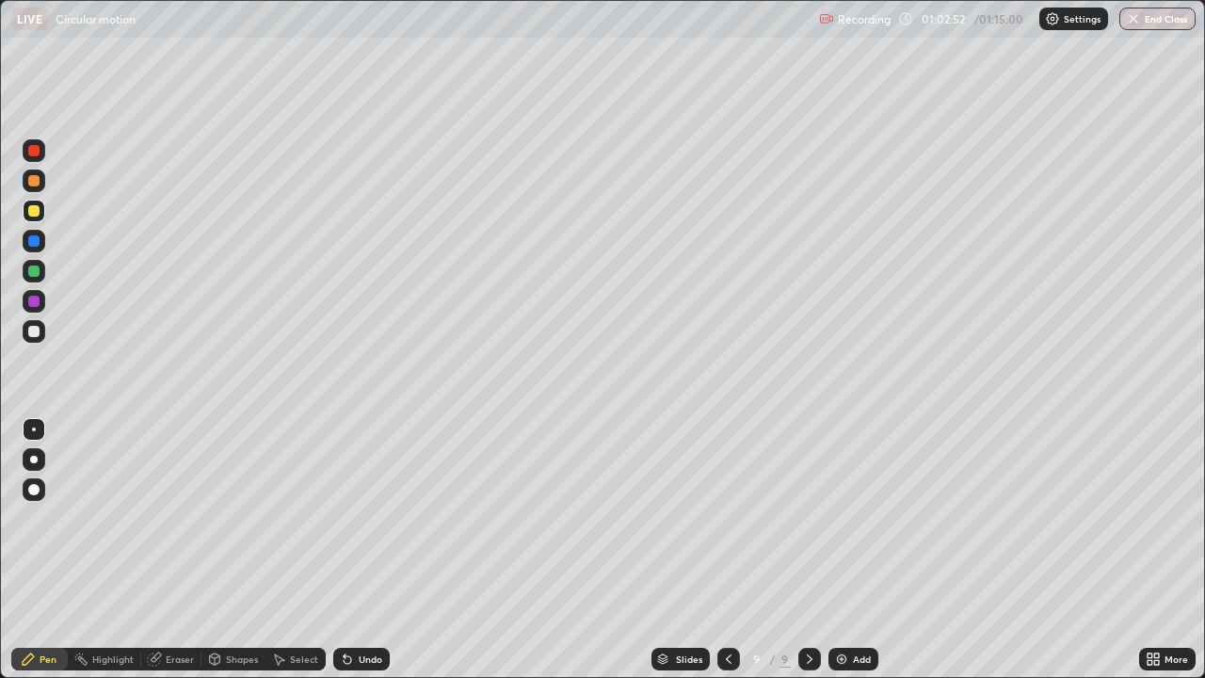
click at [353, 550] on div "Undo" at bounding box center [361, 659] width 56 height 23
click at [28, 338] on div at bounding box center [34, 331] width 23 height 23
click at [360, 550] on div "Undo" at bounding box center [371, 658] width 24 height 9
click at [353, 550] on div "Undo" at bounding box center [361, 659] width 56 height 23
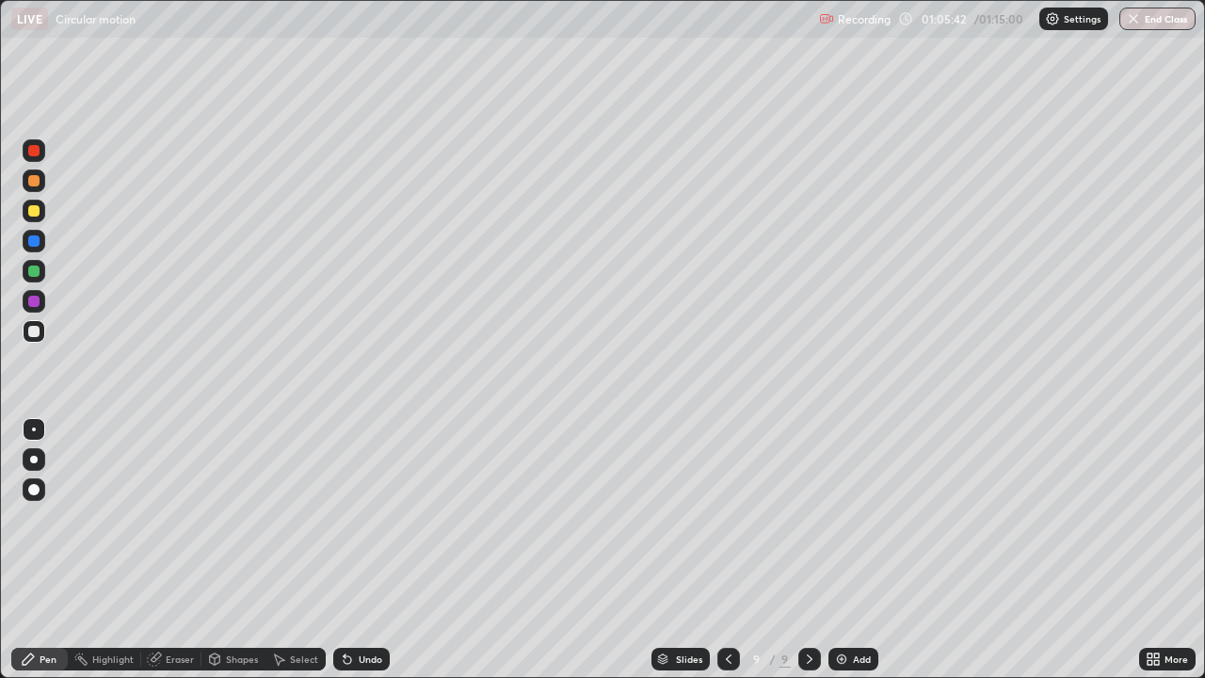
click at [360, 550] on div "Undo" at bounding box center [361, 659] width 56 height 23
click at [360, 550] on div "Undo" at bounding box center [371, 658] width 24 height 9
click at [855, 550] on div "Add" at bounding box center [862, 658] width 18 height 9
click at [35, 211] on div at bounding box center [33, 210] width 11 height 11
click at [1160, 28] on button "End Class" at bounding box center [1158, 19] width 74 height 23
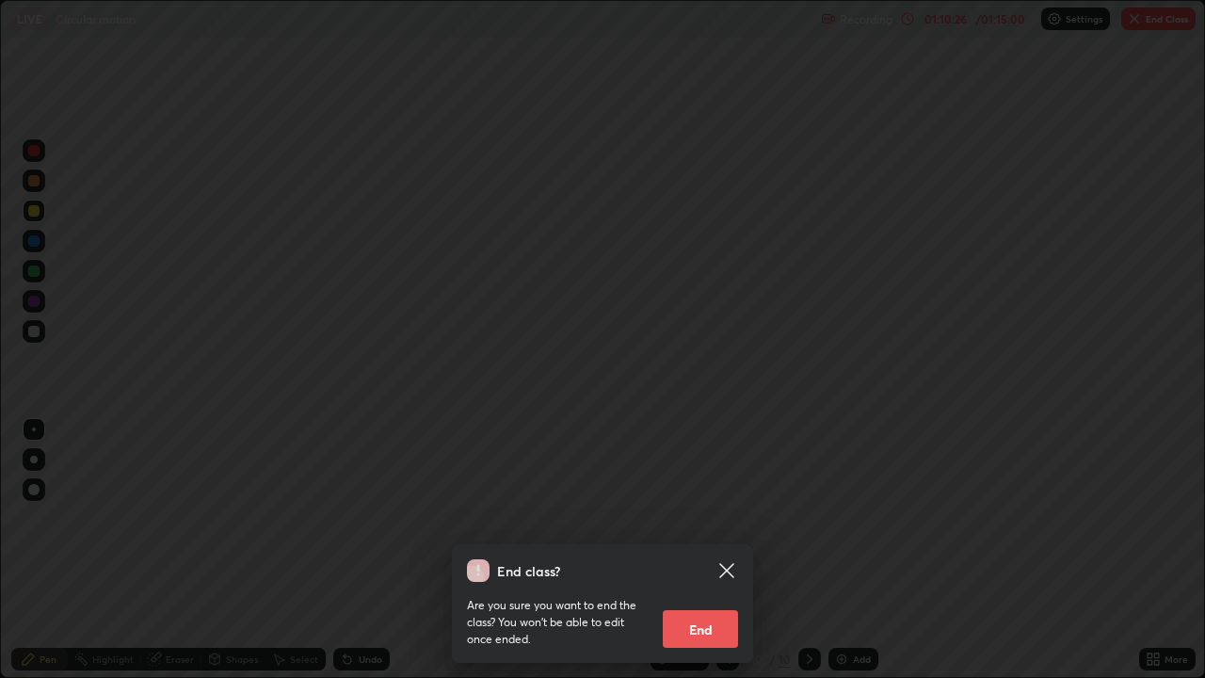
click at [713, 550] on button "End" at bounding box center [700, 629] width 75 height 38
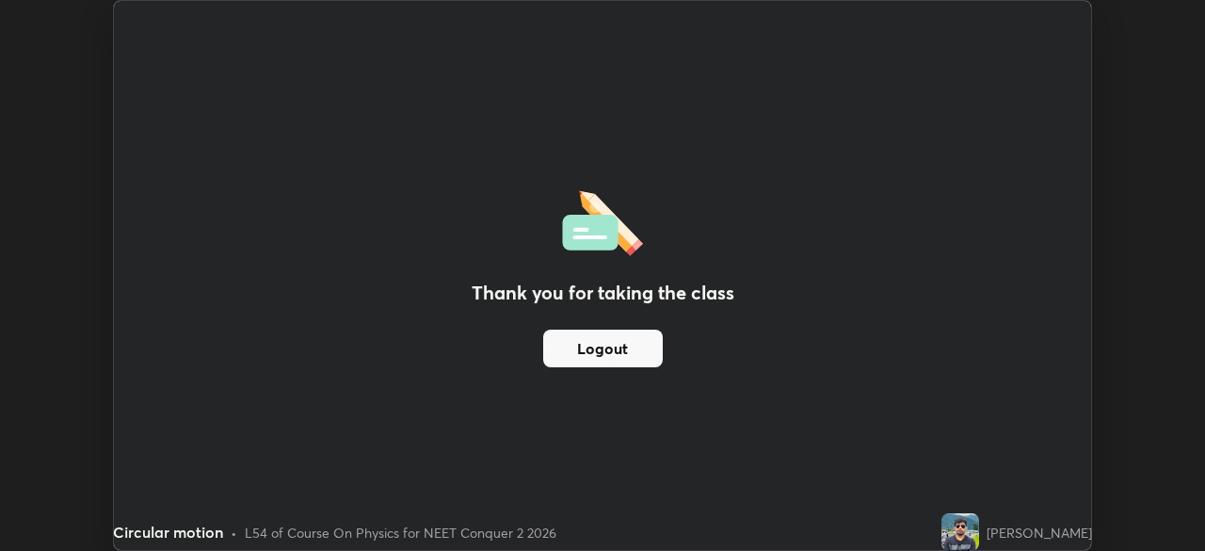
scroll to position [93565, 92911]
